Goal: Task Accomplishment & Management: Manage account settings

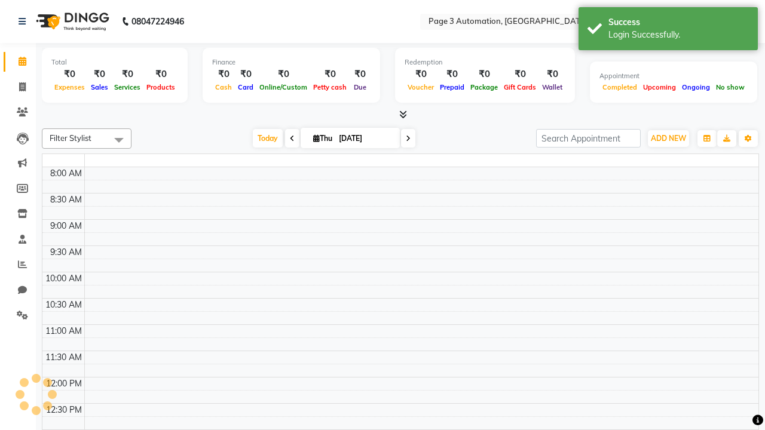
select select "en"
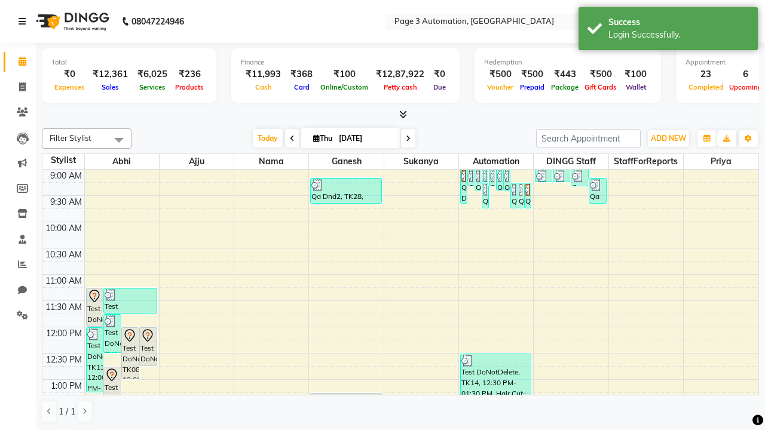
click at [24, 22] on icon at bounding box center [22, 21] width 7 height 8
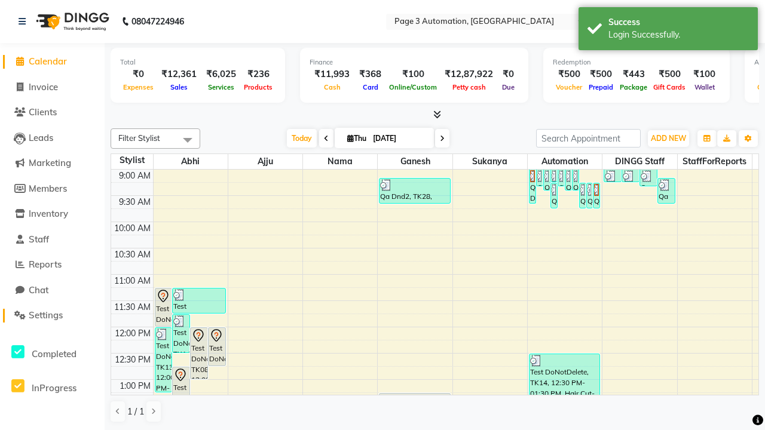
click at [52, 315] on span "Settings" at bounding box center [46, 315] width 34 height 11
